Goal: Transaction & Acquisition: Book appointment/travel/reservation

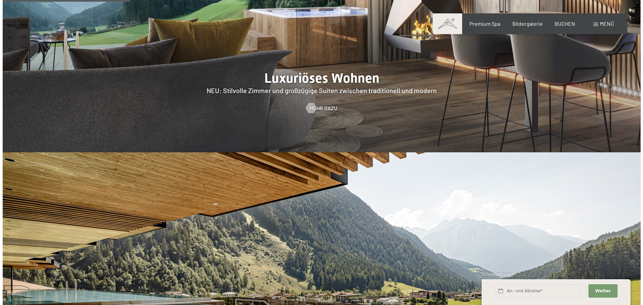
scroll to position [804, 0]
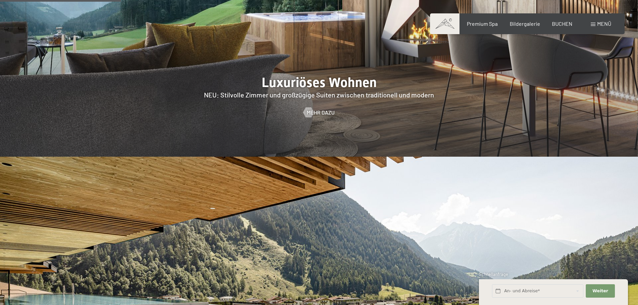
click at [591, 26] on div "Menü" at bounding box center [601, 23] width 20 height 7
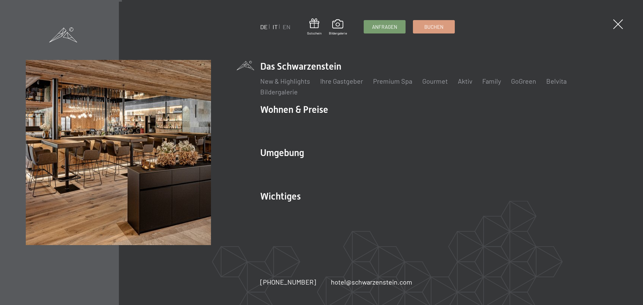
click at [274, 27] on link "IT" at bounding box center [274, 26] width 5 height 7
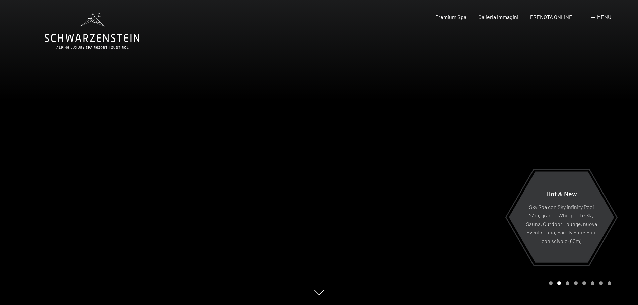
click at [552, 284] on div "Carousel Page 1" at bounding box center [551, 283] width 4 height 4
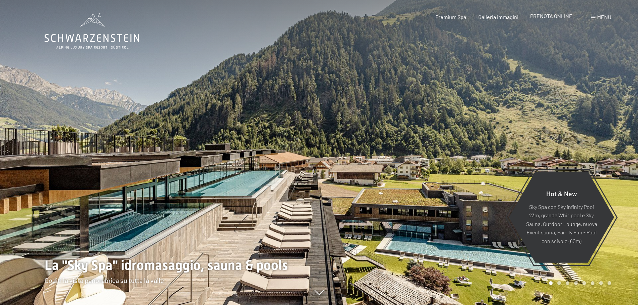
click at [551, 17] on span "PRENOTA ONLINE" at bounding box center [551, 16] width 42 height 6
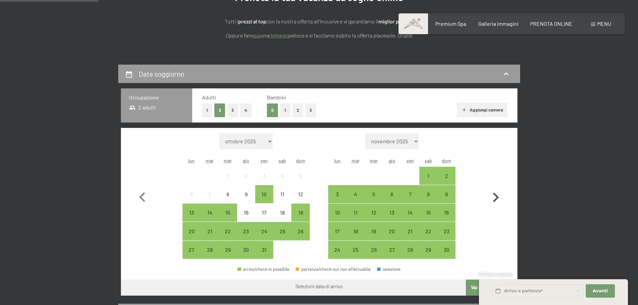
click at [497, 198] on icon "button" at bounding box center [496, 198] width 6 height 10
select select "[DATE]"
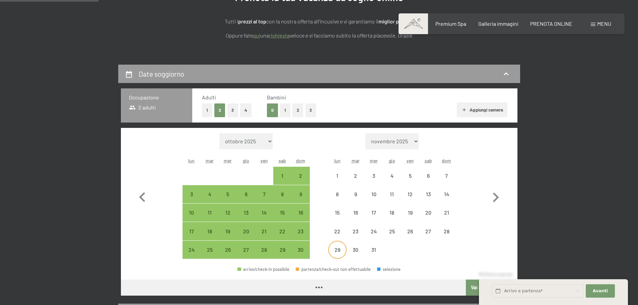
select select "[DATE]"
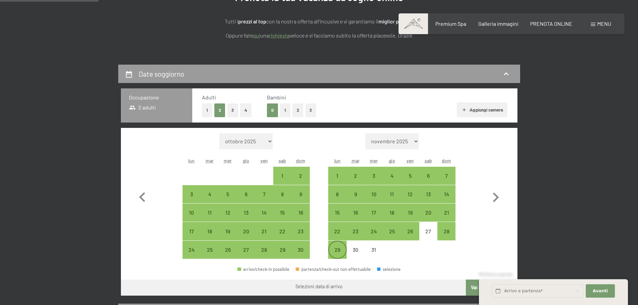
click at [335, 249] on div "29" at bounding box center [337, 255] width 17 height 17
select select "[DATE]"
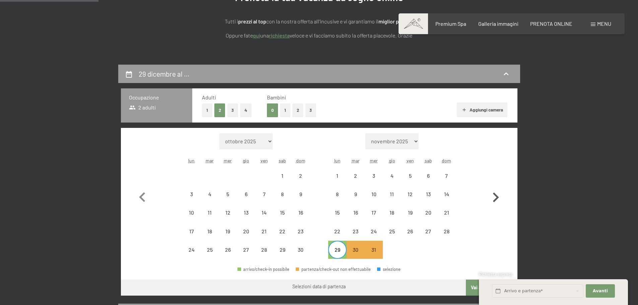
click at [493, 194] on icon "button" at bounding box center [495, 197] width 19 height 19
select select "[DATE]"
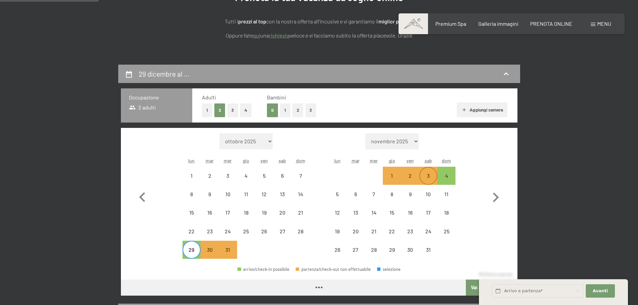
click at [425, 175] on div "3" at bounding box center [428, 181] width 17 height 17
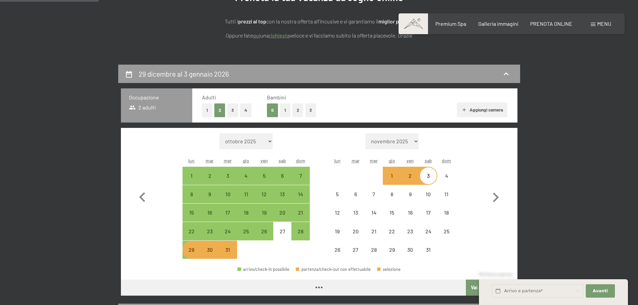
select select "[DATE]"
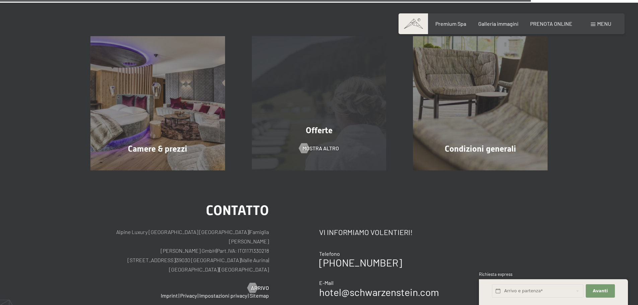
scroll to position [637, 0]
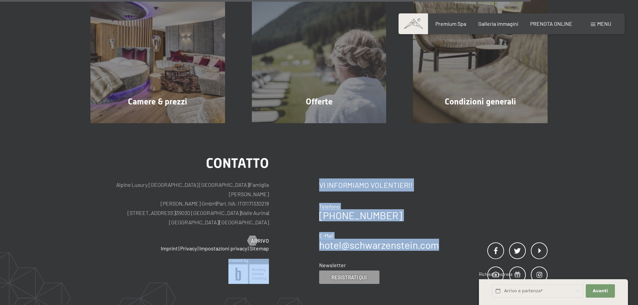
drag, startPoint x: 447, startPoint y: 236, endPoint x: 317, endPoint y: 237, distance: 129.7
click at [317, 237] on div "Contatto Alpine Luxury [GEOGRAPHIC_DATA] SCHWARZENSTEIN | Famiglia Zimmerhofer …" at bounding box center [318, 220] width 457 height 127
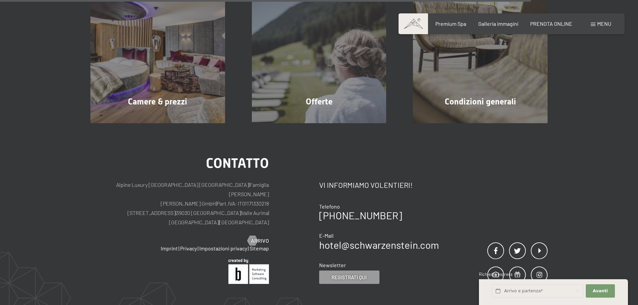
click at [360, 244] on div "Contatto Vi informiamo volentieri! Telefono [PHONE_NUMBER] E-Mail hotel@ no-spa…" at bounding box center [379, 226] width 120 height 117
drag, startPoint x: 441, startPoint y: 235, endPoint x: 320, endPoint y: 238, distance: 120.3
click at [320, 238] on div "Contatto Vi informiamo volentieri! Telefono [PHONE_NUMBER] E-Mail hotel@ no-spa…" at bounding box center [433, 220] width 229 height 127
copy link "hotel@ no-spam. schwarzenstein. no-spam. com"
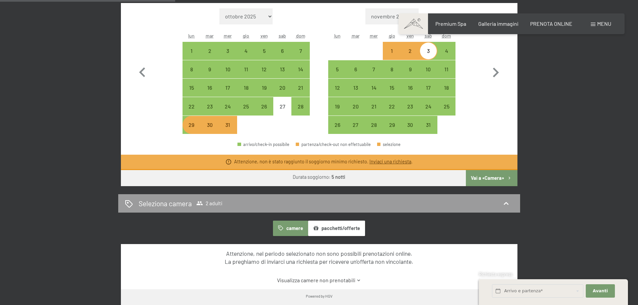
scroll to position [168, 0]
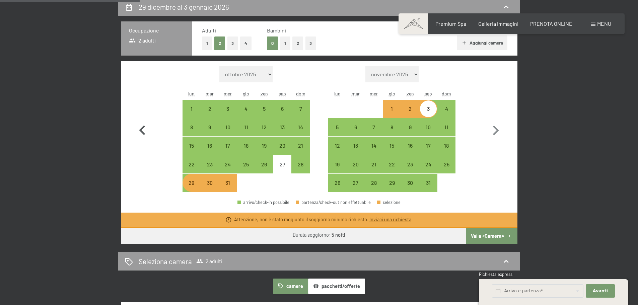
click at [143, 132] on icon "button" at bounding box center [142, 130] width 19 height 19
select select "[DATE]"
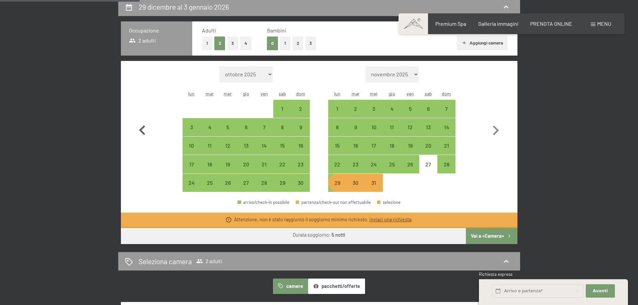
click at [143, 132] on icon "button" at bounding box center [142, 130] width 19 height 19
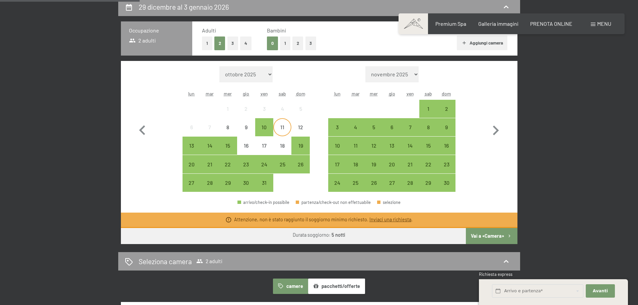
click at [282, 127] on div "11" at bounding box center [282, 133] width 17 height 17
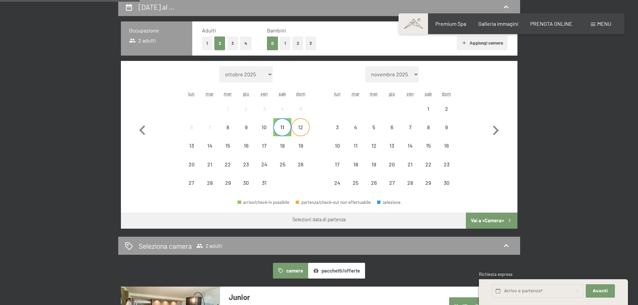
click at [301, 129] on div "12" at bounding box center [300, 133] width 17 height 17
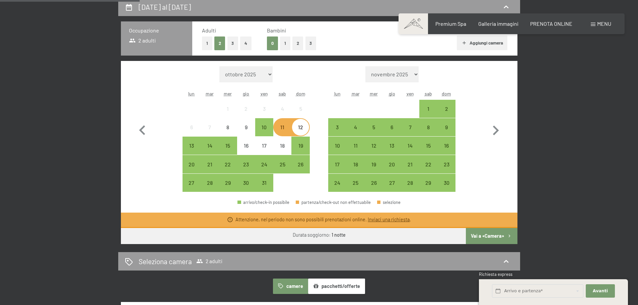
click at [285, 131] on div "11" at bounding box center [282, 133] width 17 height 17
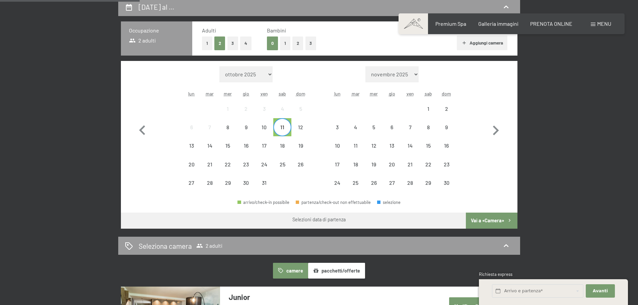
click at [478, 219] on button "Vai a «Camera»" at bounding box center [491, 221] width 51 height 16
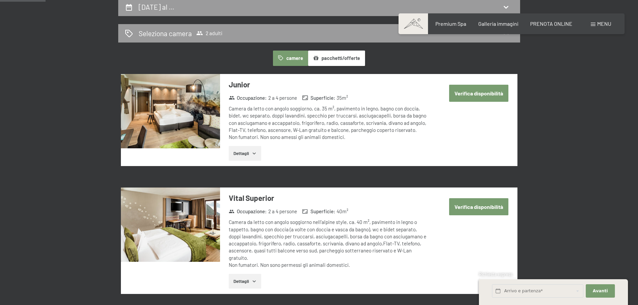
scroll to position [165, 0]
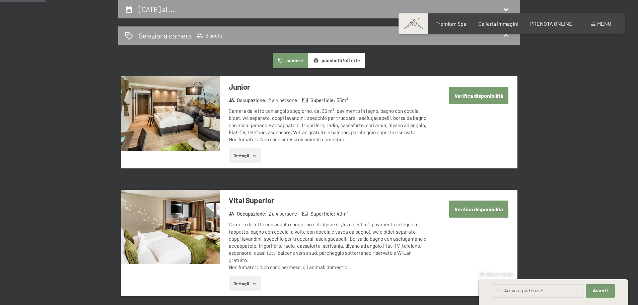
click at [465, 207] on button "Verifica disponibilità" at bounding box center [478, 209] width 59 height 17
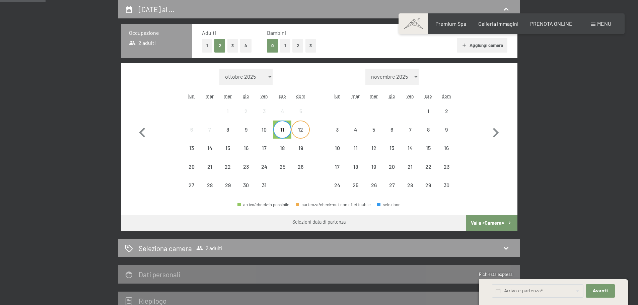
click at [302, 130] on div "12" at bounding box center [300, 135] width 17 height 17
